Goal: Information Seeking & Learning: Learn about a topic

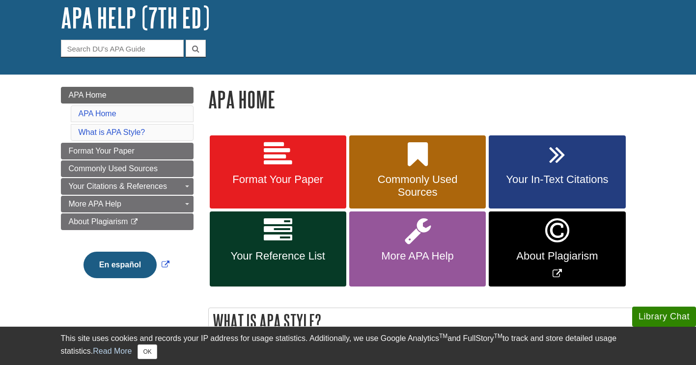
scroll to position [85, 0]
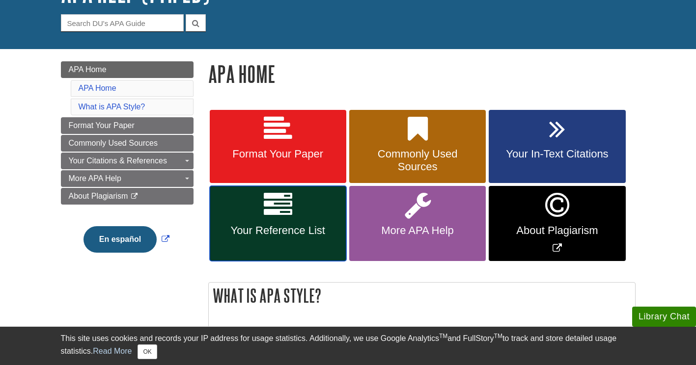
click at [312, 210] on link "Your Reference List" at bounding box center [278, 223] width 136 height 75
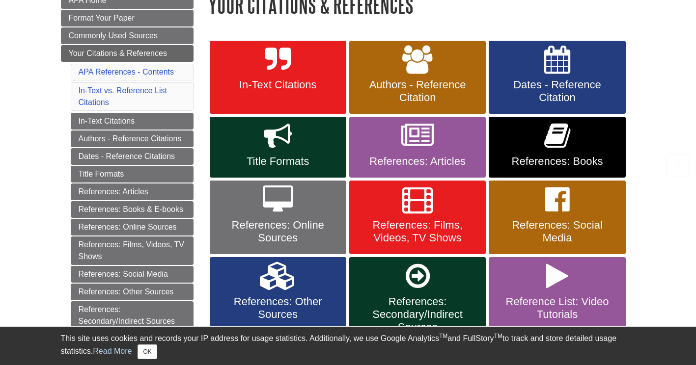
scroll to position [155, 0]
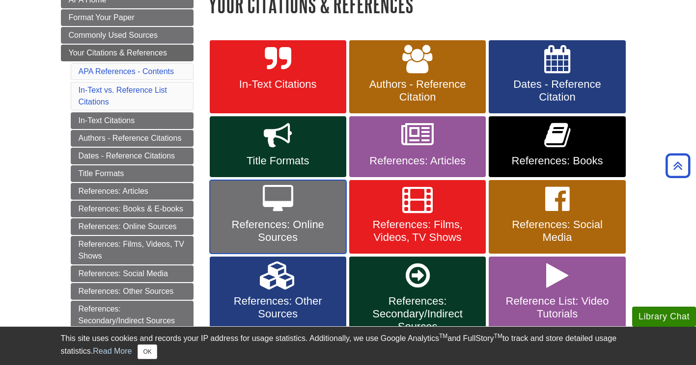
click at [295, 215] on link "References: Online Sources" at bounding box center [278, 217] width 136 height 74
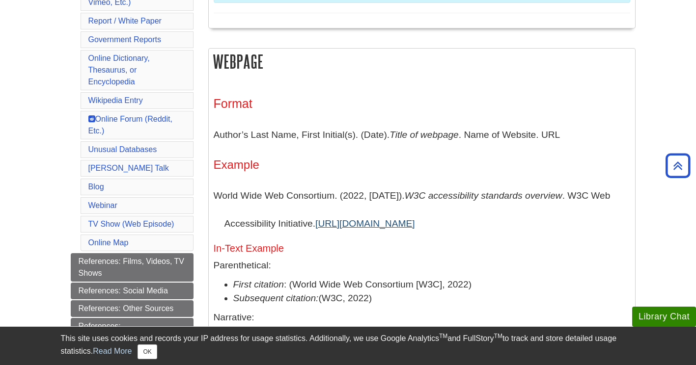
scroll to position [481, 0]
